Goal: Transaction & Acquisition: Download file/media

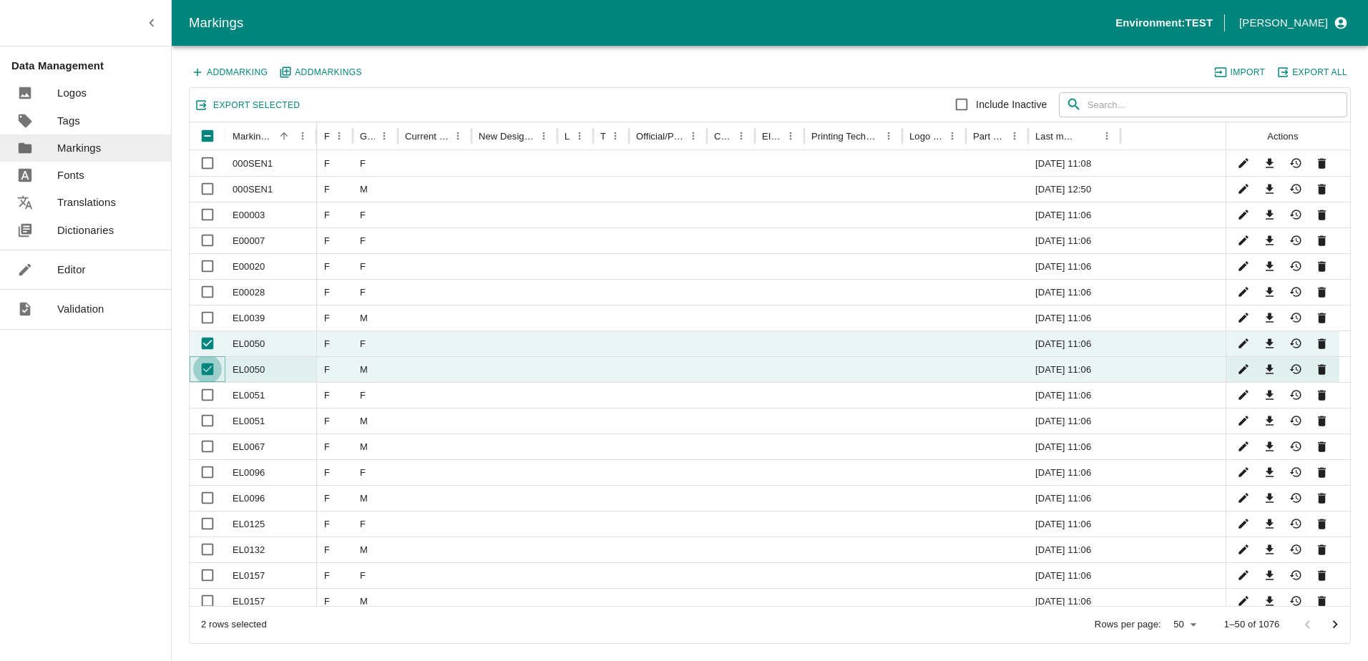
click at [210, 371] on input "Unselect row" at bounding box center [207, 369] width 29 height 29
checkbox input "false"
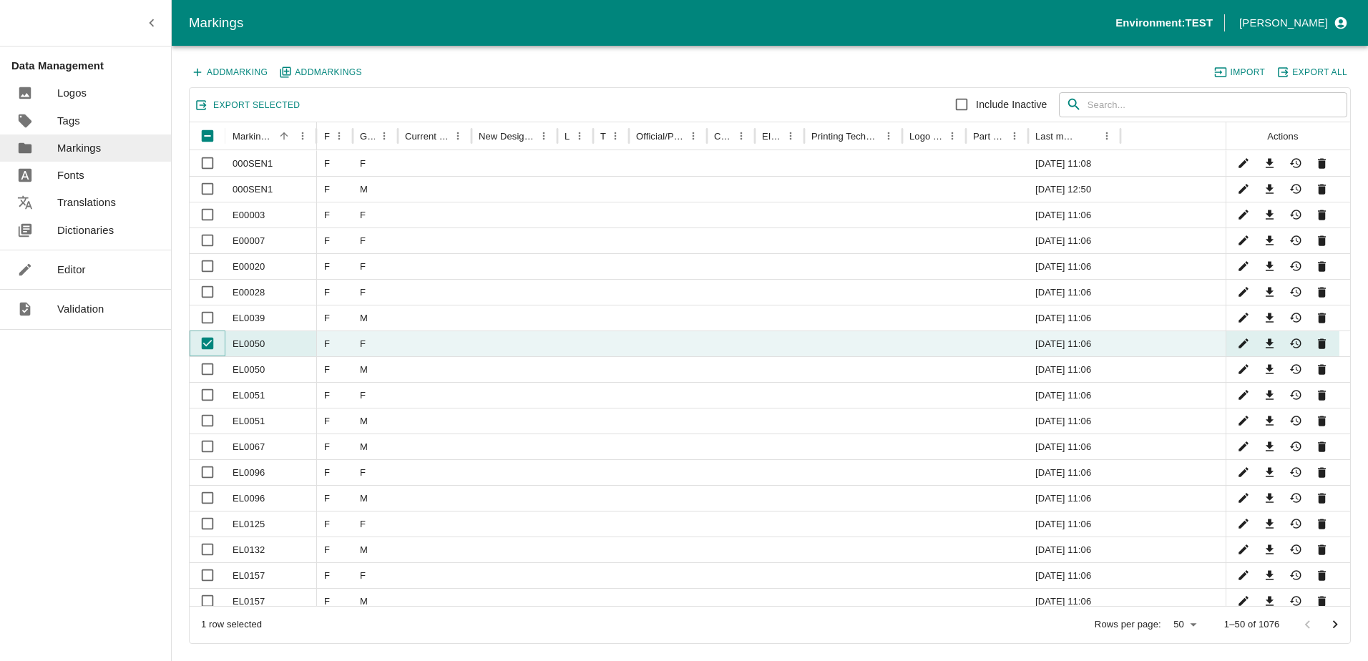
click at [208, 345] on input "Unselect row" at bounding box center [207, 343] width 29 height 29
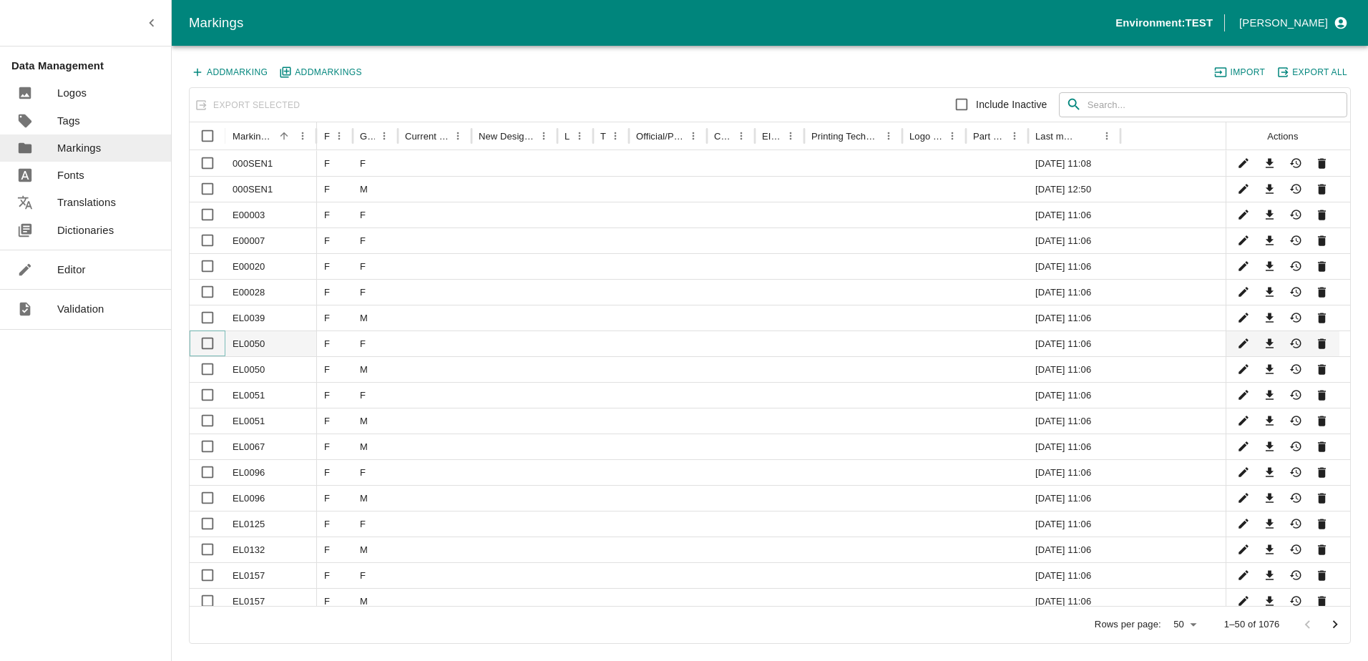
click at [210, 340] on input "Select row" at bounding box center [207, 343] width 29 height 29
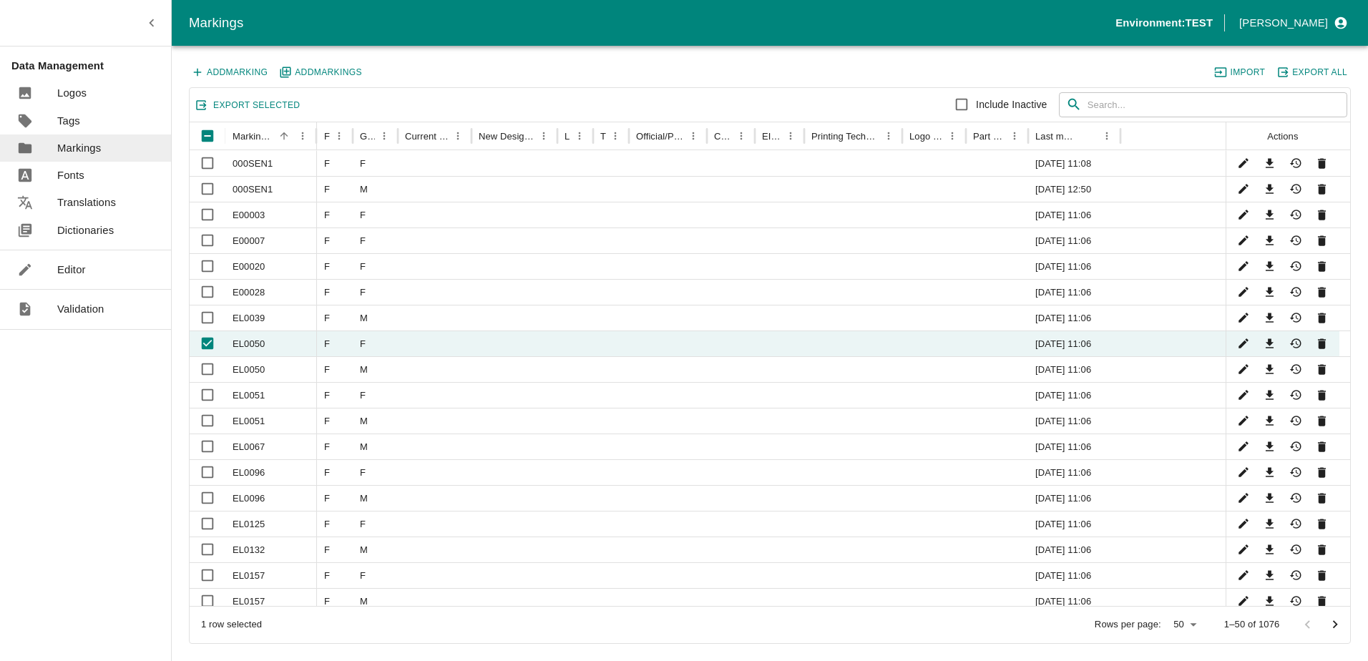
click at [267, 107] on button "Export Selected" at bounding box center [247, 105] width 111 height 19
click at [411, 100] on div "Export Selected Include Inactive ​ ​" at bounding box center [770, 105] width 1160 height 34
click at [1271, 342] on icon "Download" at bounding box center [1269, 344] width 14 height 14
click at [212, 339] on input "Unselect row" at bounding box center [207, 343] width 29 height 29
checkbox input "false"
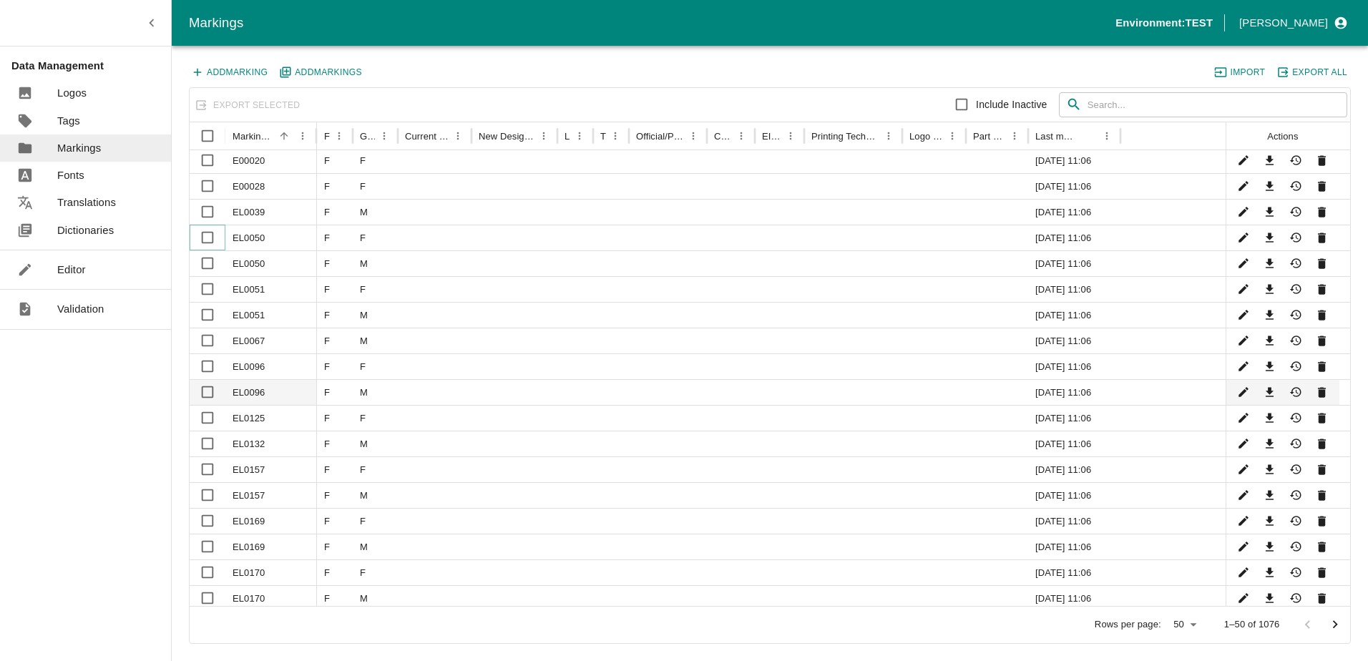
scroll to position [100, 0]
click at [1242, 243] on icon "Edit" at bounding box center [1244, 237] width 14 height 14
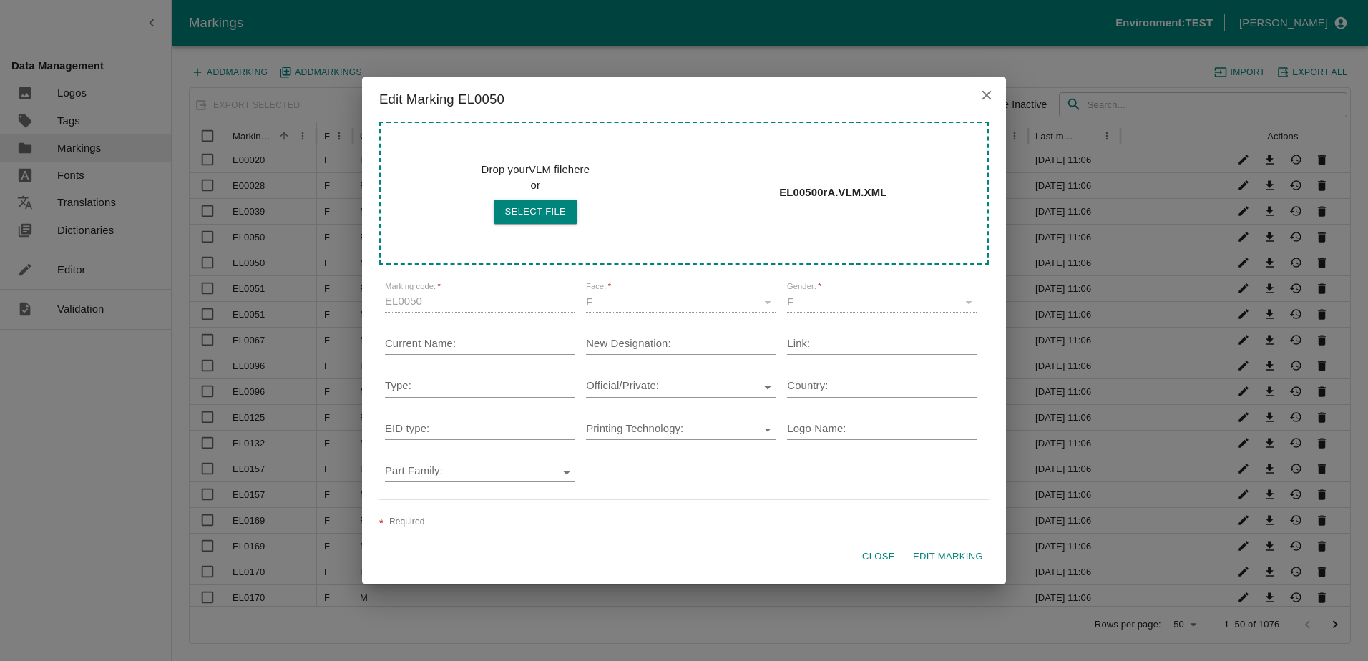
click at [983, 94] on icon "close" at bounding box center [986, 95] width 16 height 16
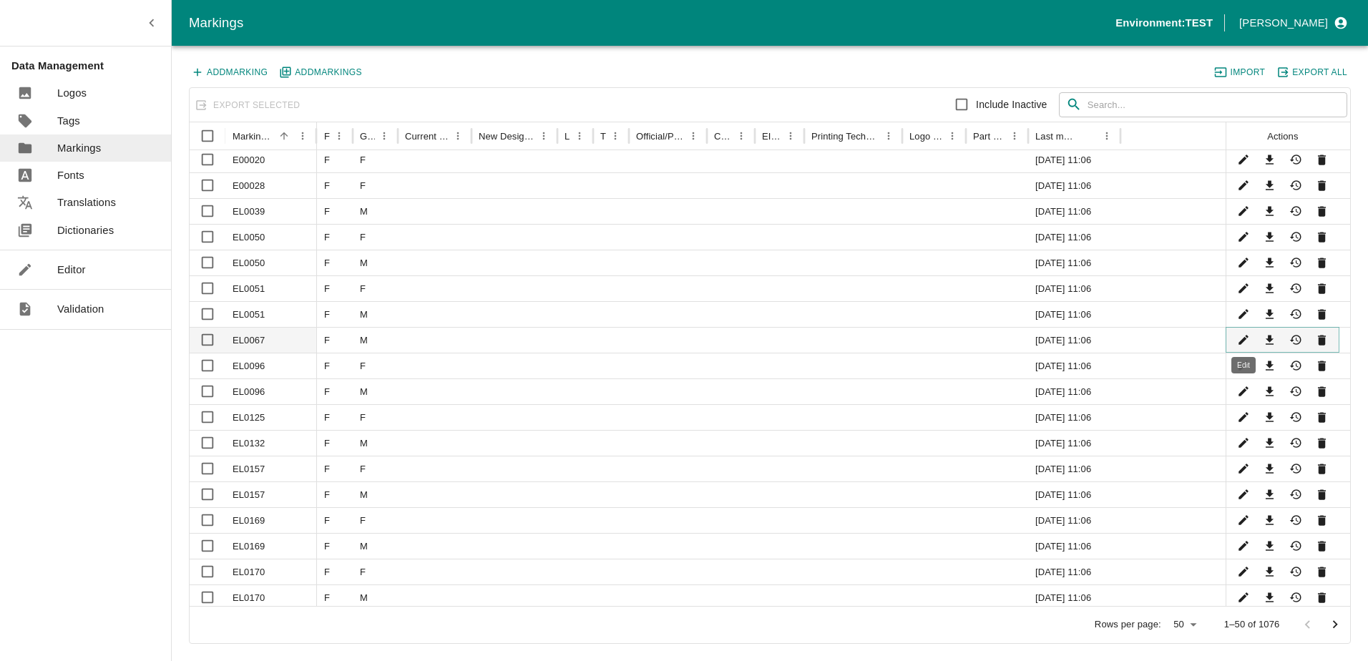
click at [1245, 337] on icon "Edit" at bounding box center [1244, 340] width 14 height 14
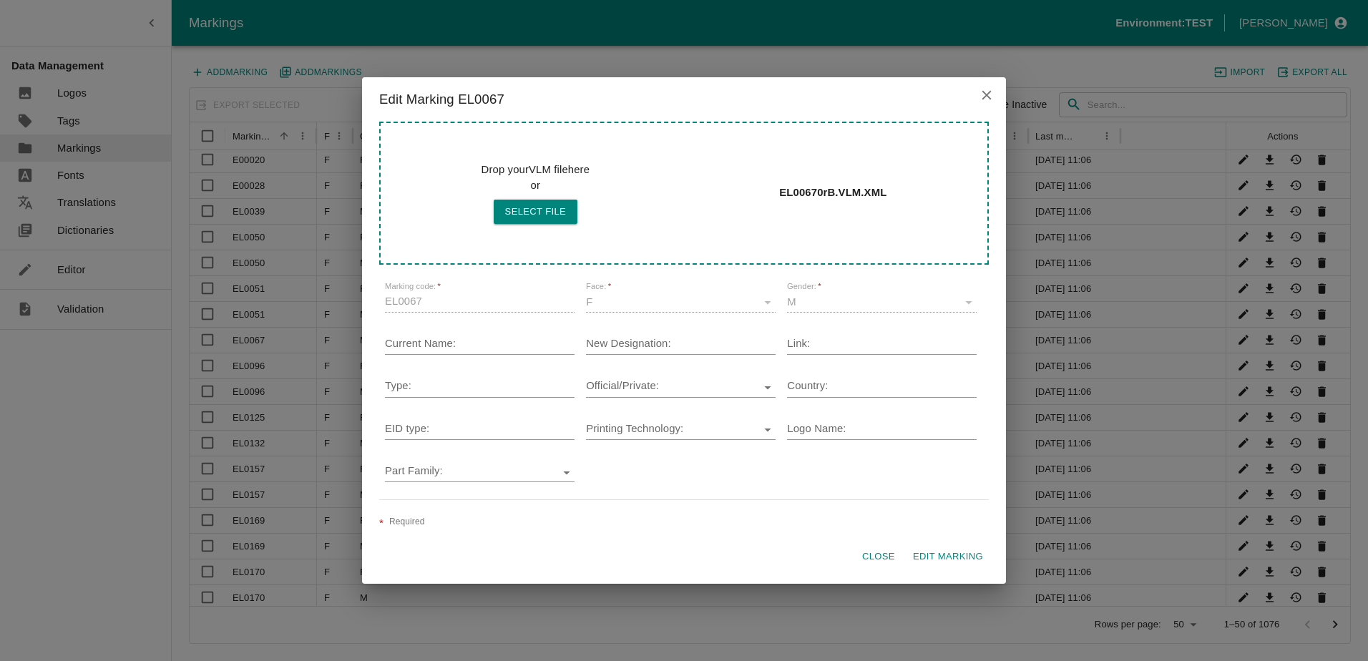
click at [986, 98] on icon "close" at bounding box center [986, 95] width 16 height 16
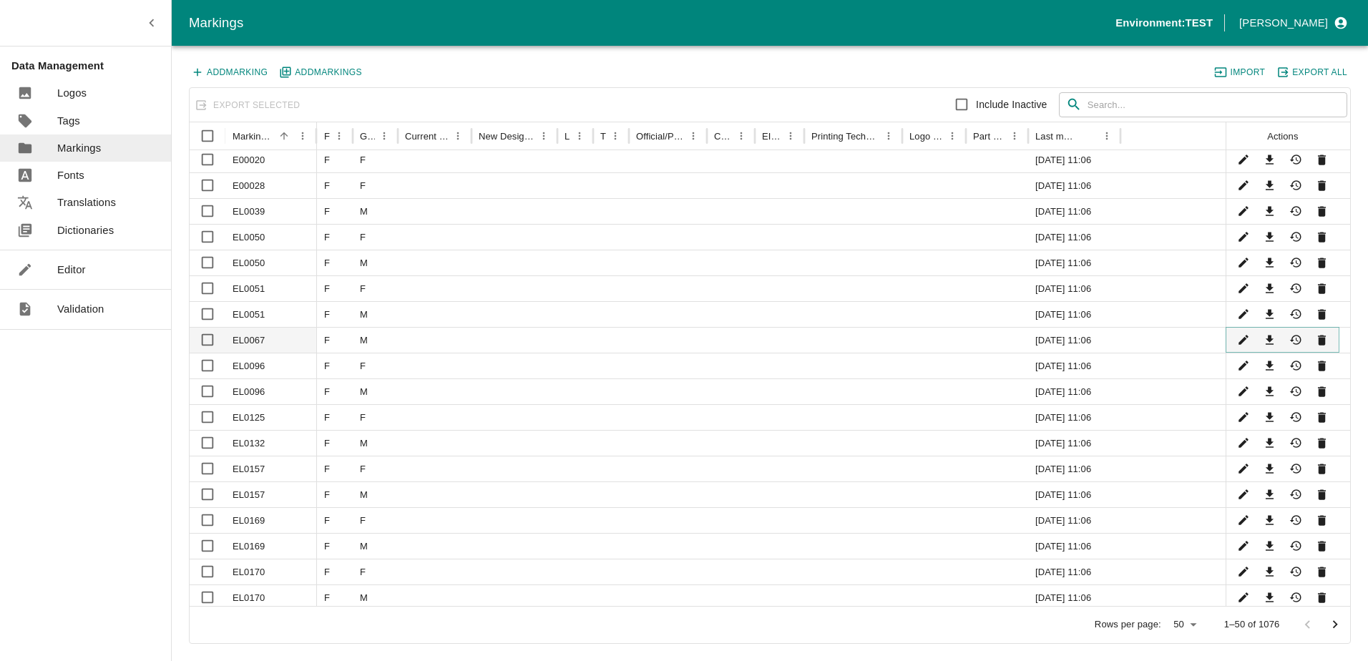
click at [1266, 335] on icon "Download" at bounding box center [1269, 340] width 14 height 14
